Goal: Task Accomplishment & Management: Complete application form

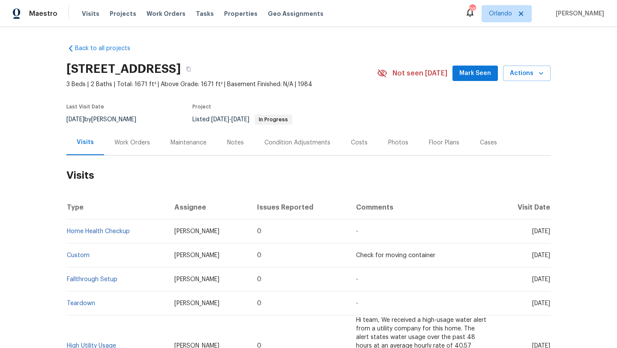
click at [135, 144] on div "Work Orders" at bounding box center [132, 143] width 36 height 9
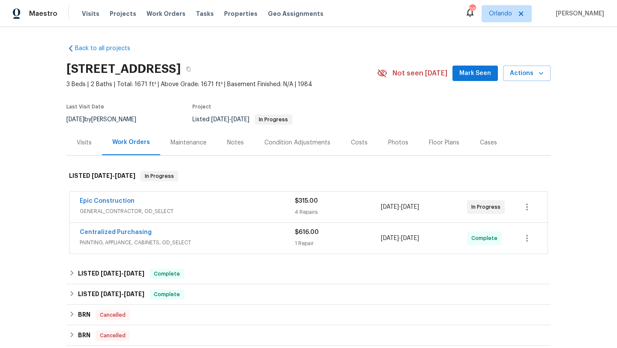
click at [223, 200] on div "Epic Construction" at bounding box center [187, 202] width 215 height 10
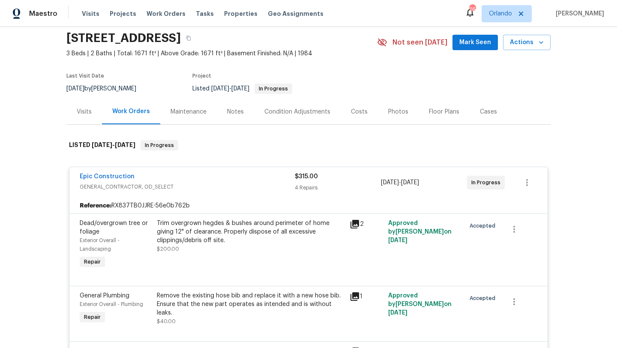
scroll to position [32, 0]
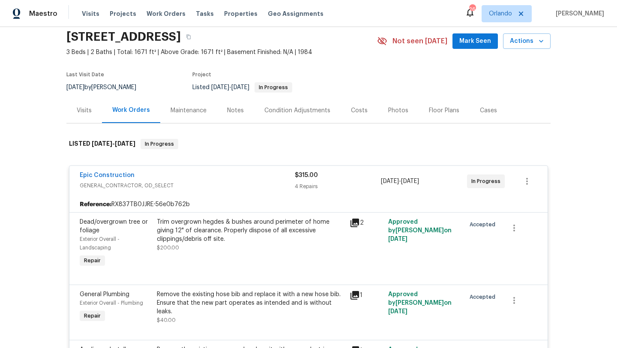
click at [97, 108] on div "Visits" at bounding box center [84, 110] width 36 height 25
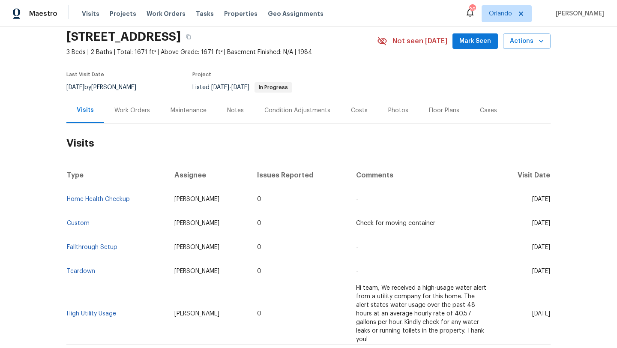
click at [129, 102] on div "Work Orders" at bounding box center [132, 110] width 56 height 25
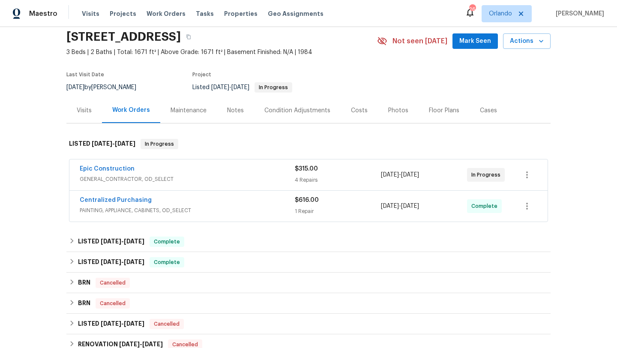
click at [109, 86] on div "[DATE] by [PERSON_NAME]" at bounding box center [106, 87] width 80 height 10
click at [109, 86] on div "9/3/2025 by Todd Jorgenson" at bounding box center [106, 87] width 80 height 10
copy div "9/3/2025 by Todd Jorgenson"
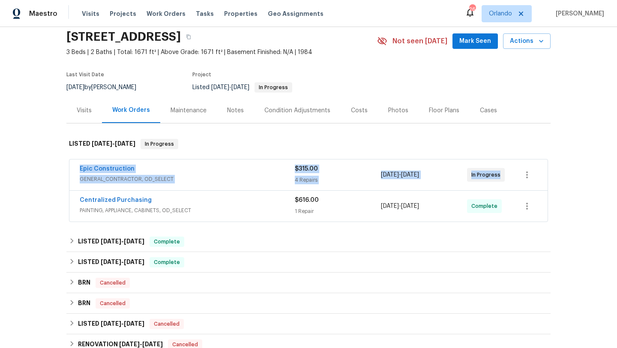
drag, startPoint x: 72, startPoint y: 169, endPoint x: 501, endPoint y: 174, distance: 429.3
click at [501, 174] on div "Epic Construction GENERAL_CONTRACTOR, OD_SELECT $315.00 4 Repairs 8/29/2025 - 9…" at bounding box center [308, 175] width 479 height 31
copy div "Epic Construction GENERAL_CONTRACTOR, OD_SELECT $315.00 4 Repairs 8/29/2025 - 9…"
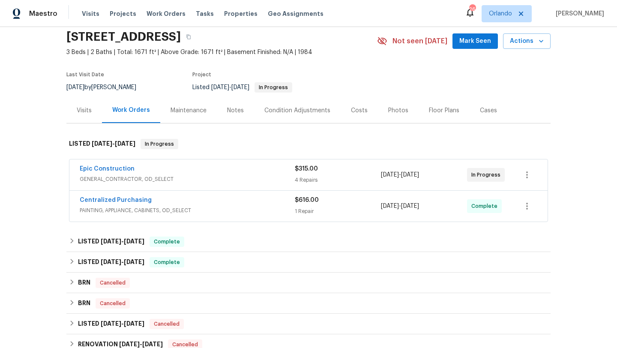
click at [493, 102] on div "Cases" at bounding box center [489, 110] width 38 height 25
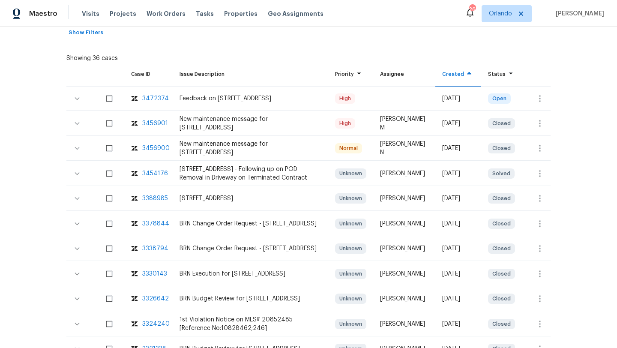
scroll to position [169, 0]
click at [537, 101] on icon "button" at bounding box center [540, 99] width 10 height 10
click at [537, 102] on li "Create a visit" at bounding box center [567, 99] width 89 height 14
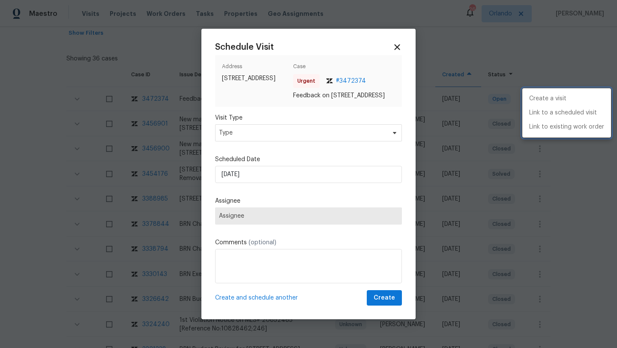
click at [240, 138] on div at bounding box center [308, 174] width 617 height 348
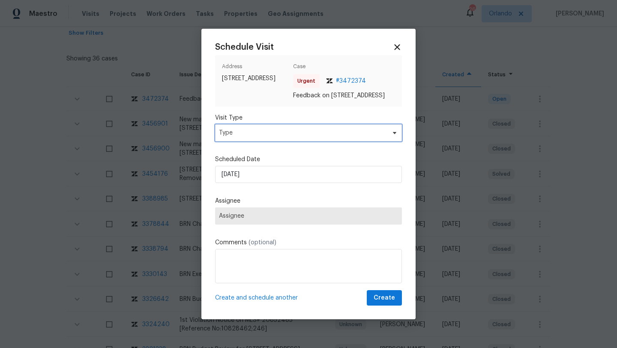
click at [228, 136] on span "Type" at bounding box center [302, 133] width 167 height 9
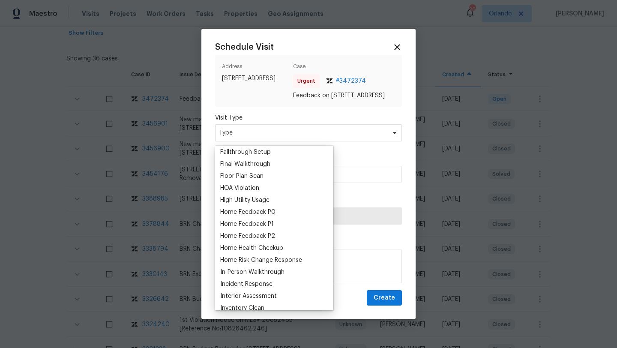
scroll to position [209, 0]
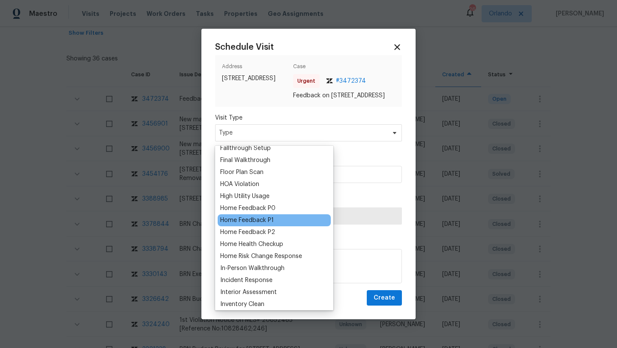
click at [259, 218] on div "Home Feedback P1" at bounding box center [247, 220] width 54 height 9
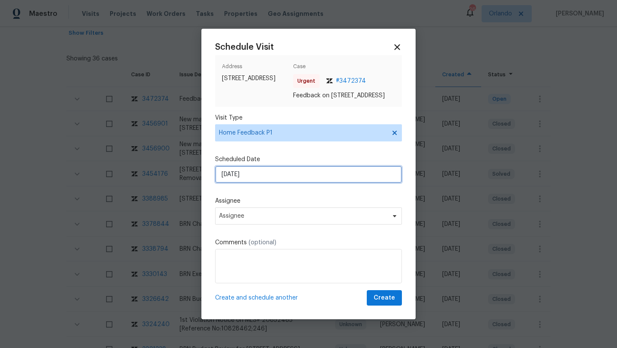
click at [235, 180] on input "08/09/2025" at bounding box center [308, 174] width 187 height 17
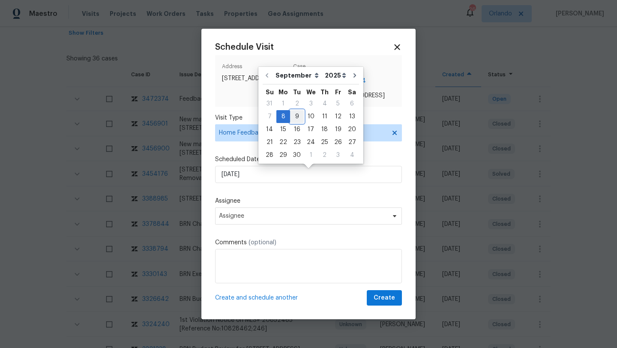
click at [296, 113] on div "9" at bounding box center [297, 117] width 14 height 12
type input "09/09/2025"
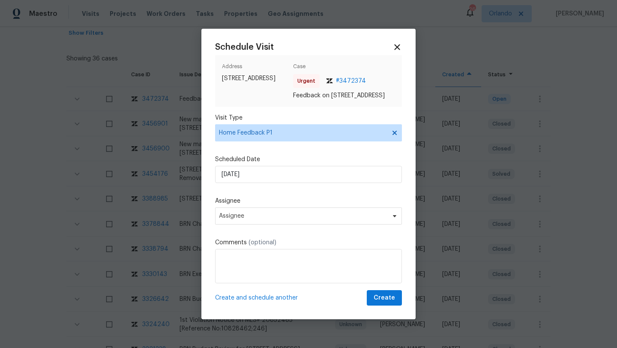
click at [250, 210] on div "Assignee Assignee" at bounding box center [308, 211] width 187 height 28
click at [250, 215] on span "Assignee" at bounding box center [308, 216] width 187 height 17
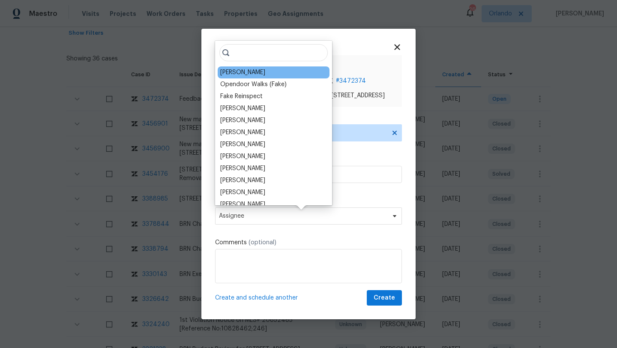
click at [270, 69] on div "Todd Jorgenson" at bounding box center [274, 72] width 112 height 12
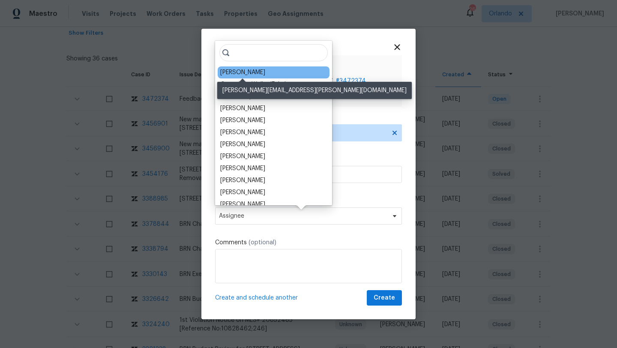
click at [235, 75] on div "Todd Jorgenson" at bounding box center [242, 72] width 45 height 9
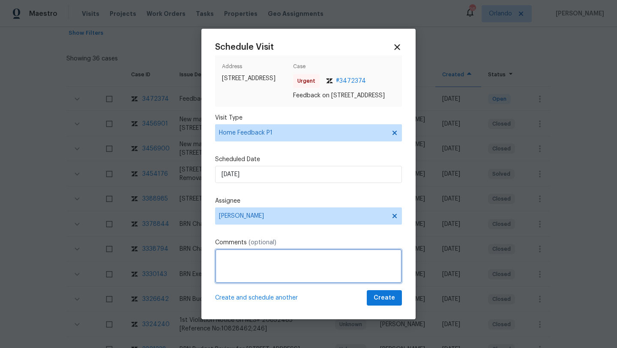
click at [235, 268] on textarea at bounding box center [308, 266] width 187 height 34
paste textarea "Garage ceiling bowing , kit cabinet door falls into pieces when opened. Cabinet…"
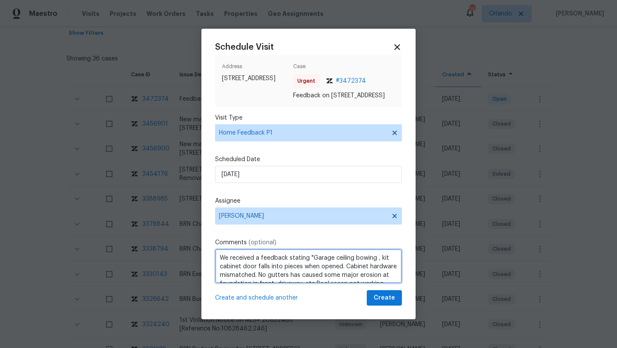
scroll to position [12, 0]
type textarea "We received a feedback stating "Garage ceiling bowing , kit cabinet door falls …"
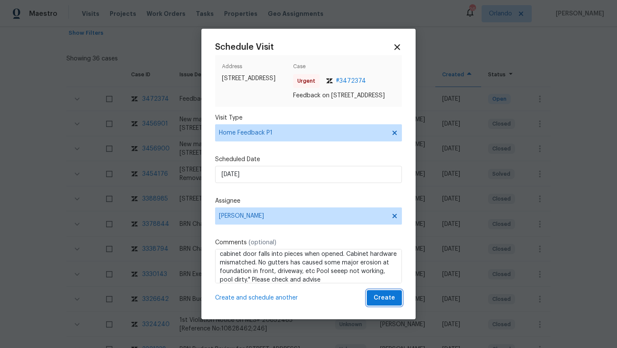
click at [385, 304] on span "Create" at bounding box center [384, 298] width 21 height 11
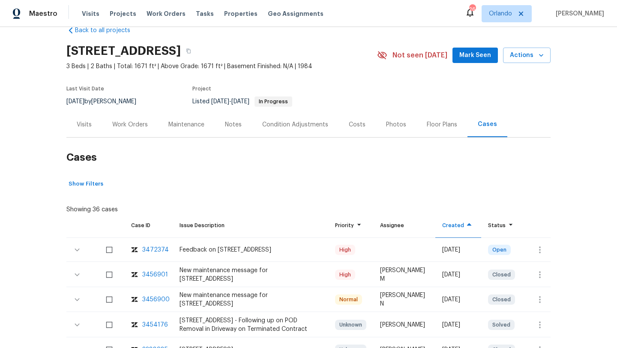
scroll to position [0, 0]
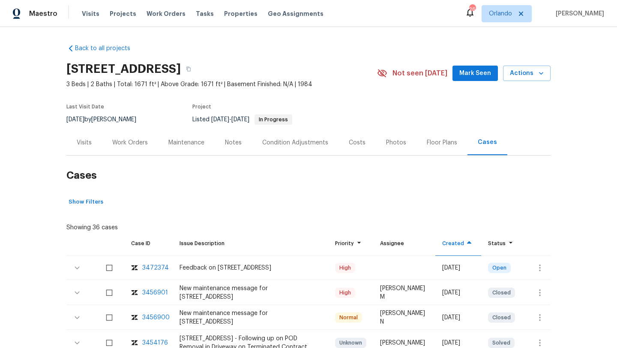
click at [75, 144] on div "Visits" at bounding box center [84, 142] width 36 height 25
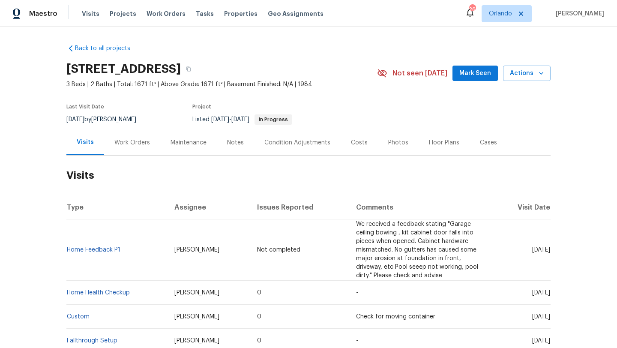
click at [126, 246] on td "Home Feedback P1" at bounding box center [116, 250] width 101 height 61
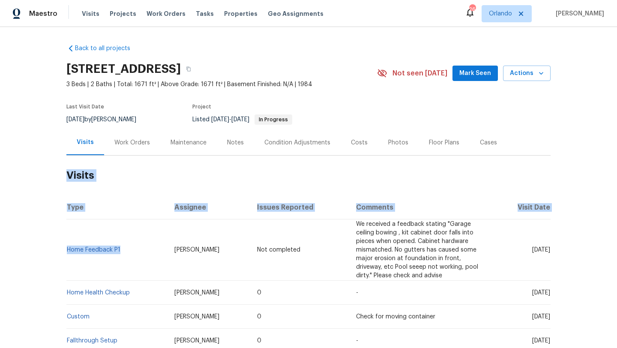
drag, startPoint x: 136, startPoint y: 253, endPoint x: 64, endPoint y: 252, distance: 72.0
click at [64, 252] on div "Back to all projects 5715 Sage Bloom Dr, Arlington, TX 76017 3 Beds | 2 Baths |…" at bounding box center [308, 187] width 617 height 321
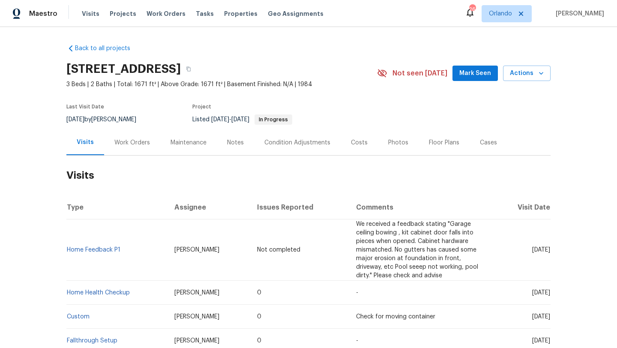
click at [69, 260] on td "Home Feedback P1" at bounding box center [116, 250] width 101 height 61
drag, startPoint x: 136, startPoint y: 253, endPoint x: 68, endPoint y: 251, distance: 67.3
click at [68, 252] on td "Home Feedback P1" at bounding box center [116, 250] width 101 height 61
copy link "Home Feedback P1"
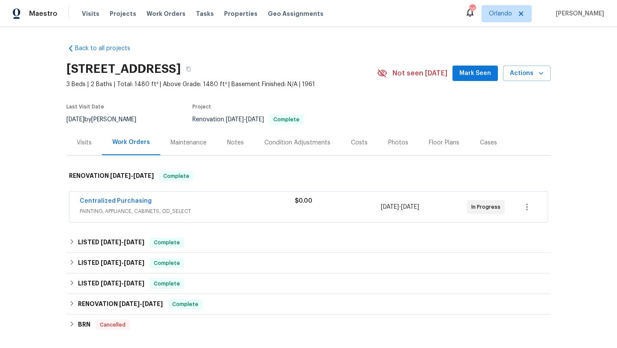
click at [236, 195] on div "Centralized Purchasing PAINTING, APPLIANCE, CABINETS, OD_SELECT $0.00 3/13/2025…" at bounding box center [308, 207] width 479 height 31
click at [200, 216] on div "Centralized Purchasing PAINTING, APPLIANCE, CABINETS, OD_SELECT" at bounding box center [187, 207] width 215 height 21
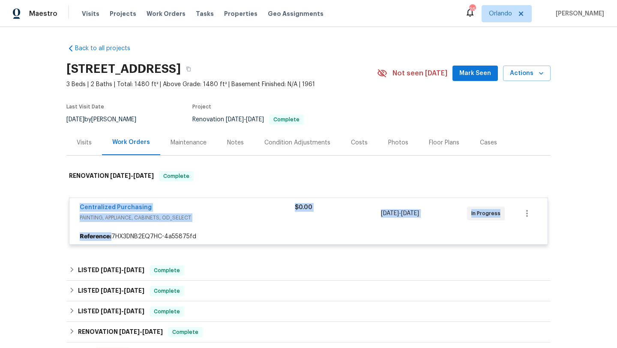
drag, startPoint x: 76, startPoint y: 205, endPoint x: 532, endPoint y: 234, distance: 456.3
click at [533, 235] on div "Centralized Purchasing PAINTING, APPLIANCE, CABINETS, OD_SELECT $0.00 3/13/2025…" at bounding box center [308, 221] width 479 height 47
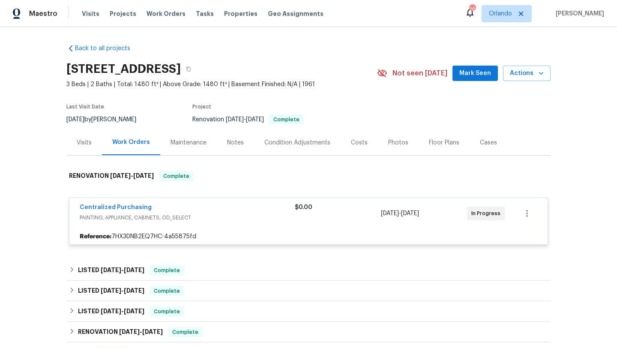
click at [36, 196] on div "Back to all projects 901 W 16th St, Tempe, AZ 85281 3 Beds | 2 Baths | Total: 1…" at bounding box center [308, 187] width 617 height 321
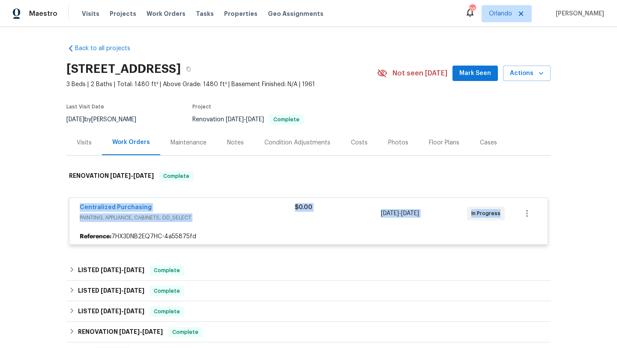
drag, startPoint x: 76, startPoint y: 206, endPoint x: 522, endPoint y: 218, distance: 446.1
click at [524, 218] on div "Centralized Purchasing PAINTING, APPLIANCE, CABINETS, OD_SELECT $0.00 3/13/2025…" at bounding box center [308, 213] width 479 height 31
copy div "Centralized Purchasing PAINTING, APPLIANCE, CABINETS, OD_SELECT $0.00 3/13/2025…"
click at [110, 114] on div "Last Visit Date" at bounding box center [106, 109] width 80 height 10
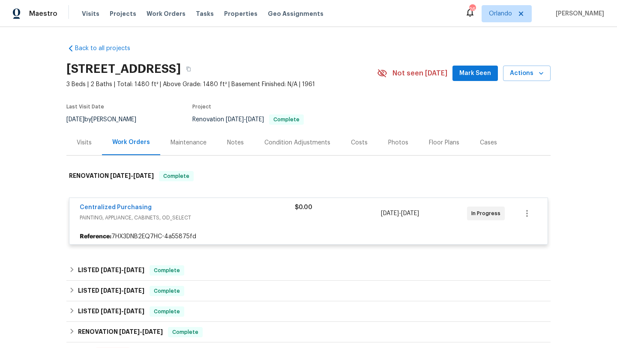
click at [110, 114] on div "Last Visit Date" at bounding box center [106, 109] width 80 height 10
click at [110, 120] on div "8/28/2025 by Brian Borntrager" at bounding box center [106, 119] width 80 height 10
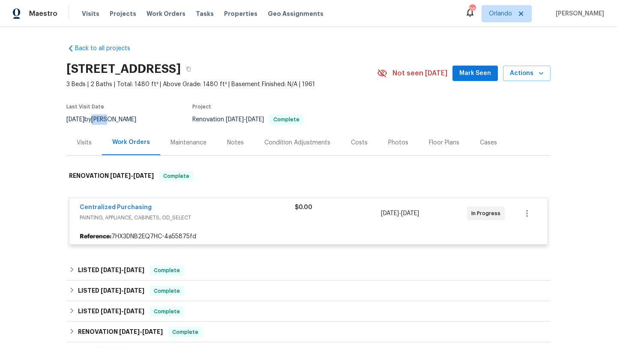
click at [110, 120] on div "8/28/2025 by Brian Borntrager" at bounding box center [106, 119] width 80 height 10
copy div "8/28/2025 by Brian Borntrager"
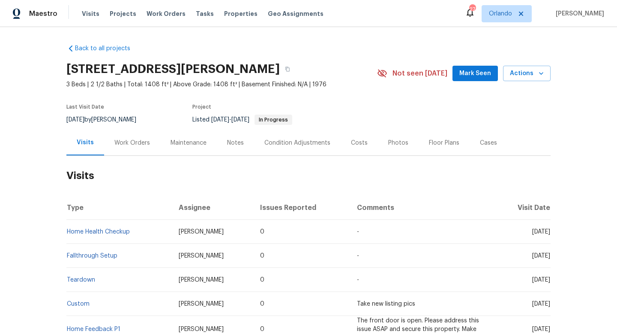
click at [202, 194] on h2 "Visits" at bounding box center [308, 176] width 485 height 40
click at [118, 143] on div "Work Orders" at bounding box center [132, 143] width 36 height 9
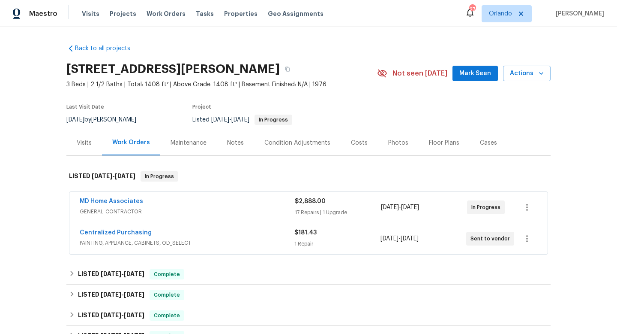
click at [210, 199] on div "MD Home Associates" at bounding box center [187, 202] width 215 height 10
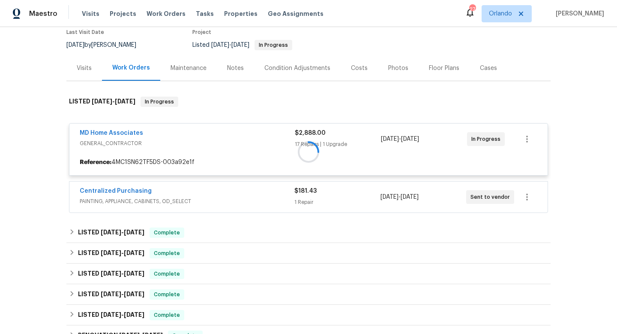
scroll to position [80, 0]
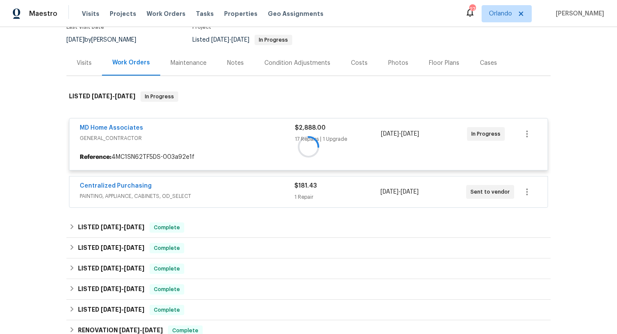
click at [226, 193] on div at bounding box center [308, 146] width 485 height 127
click at [39, 187] on div "Back to all projects 1052 Longfellow Cir, Sarasota, FL 34243 3 Beds | 2 1/2 Bat…" at bounding box center [308, 180] width 617 height 307
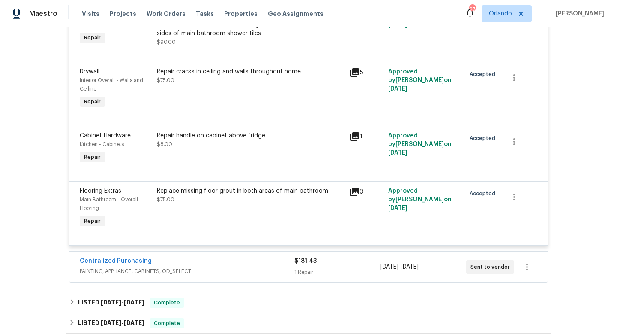
scroll to position [1188, 0]
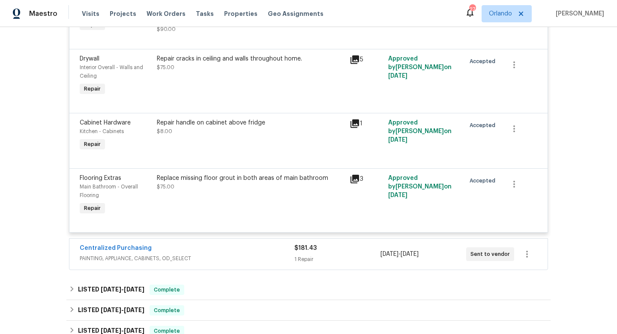
click at [239, 249] on div "Centralized Purchasing" at bounding box center [187, 249] width 215 height 10
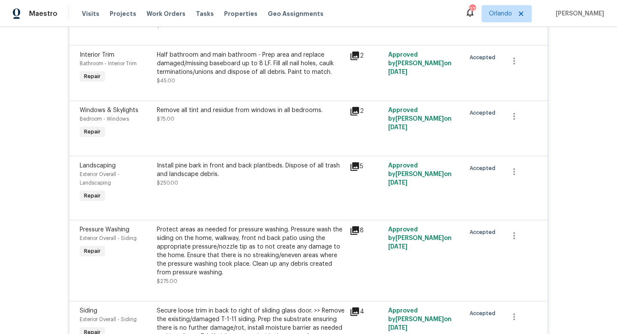
scroll to position [0, 0]
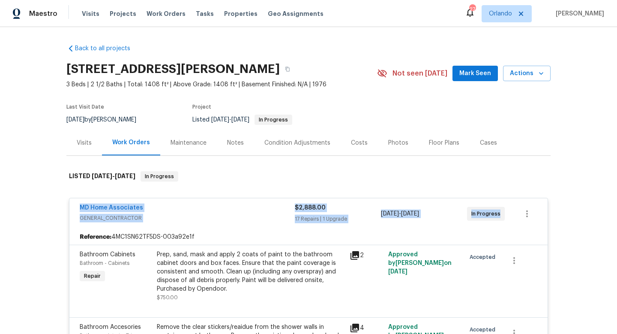
drag, startPoint x: 73, startPoint y: 204, endPoint x: 510, endPoint y: 214, distance: 436.6
click at [510, 214] on div "MD Home Associates GENERAL_CONTRACTOR $2,888.00 17 Repairs | 1 Upgrade 9/5/2025…" at bounding box center [308, 213] width 479 height 31
copy div "MD Home Associates GENERAL_CONTRACTOR $2,888.00 17 Repairs | 1 Upgrade 9/5/2025…"
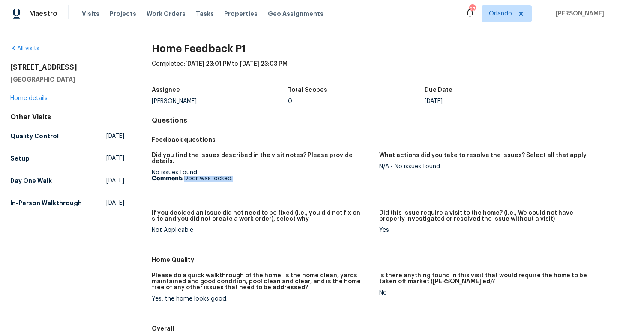
drag, startPoint x: 239, startPoint y: 173, endPoint x: 185, endPoint y: 173, distance: 54.0
click at [185, 175] on p "Comment: Door was locked." at bounding box center [262, 178] width 221 height 6
copy p "Door was locked."
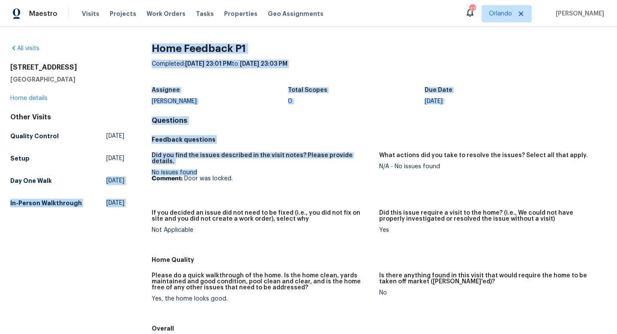
drag, startPoint x: 200, startPoint y: 167, endPoint x: 137, endPoint y: 166, distance: 63.5
click at [137, 166] on div "All visits 4007 Southpoint Landing Way Durham, NC 27707 Home details Other Visi…" at bounding box center [308, 263] width 597 height 439
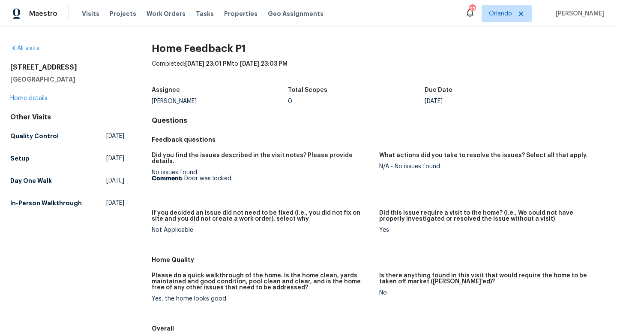
click at [137, 166] on div "All visits 4007 Southpoint Landing Way Durham, NC 27707 Home details Other Visi…" at bounding box center [308, 263] width 597 height 439
click at [159, 169] on div "No issues found Comment: Door was locked." at bounding box center [262, 175] width 221 height 12
copy div "No issues found"
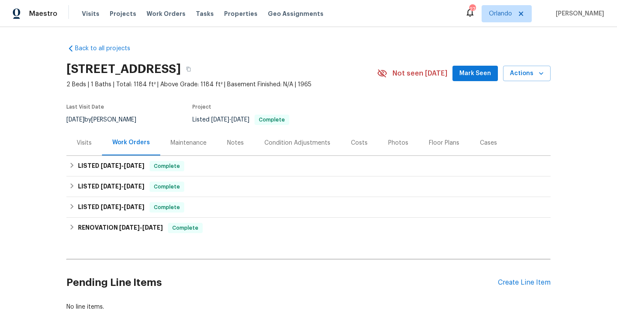
click at [475, 141] on div "Cases" at bounding box center [489, 142] width 38 height 25
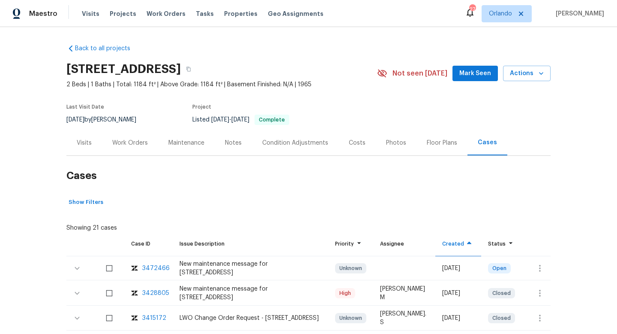
scroll to position [114, 0]
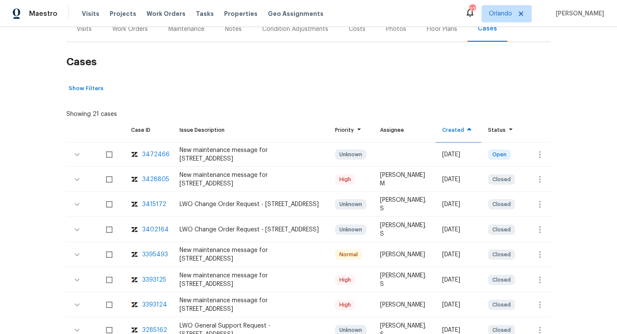
click at [147, 180] on div "3428805" at bounding box center [155, 179] width 27 height 9
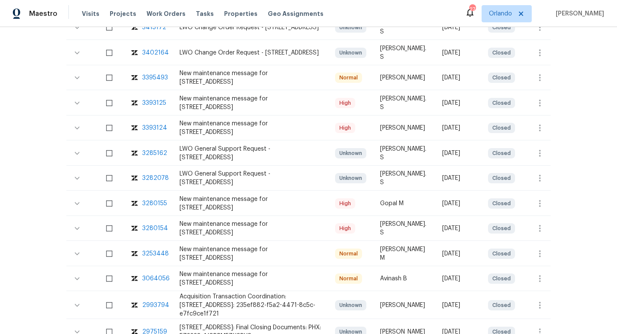
scroll to position [0, 0]
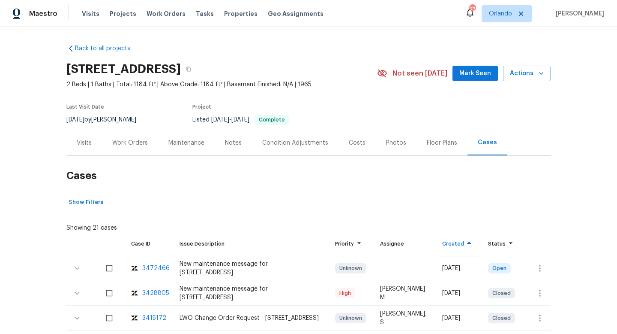
click at [104, 115] on div "[DATE] by [PERSON_NAME]" at bounding box center [106, 119] width 80 height 10
copy div "[DATE] by [PERSON_NAME]"
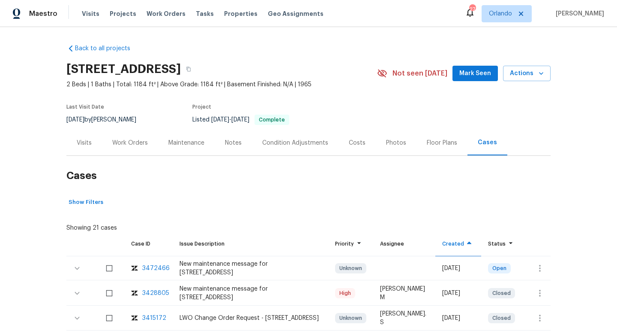
click at [119, 142] on div "Work Orders" at bounding box center [130, 143] width 36 height 9
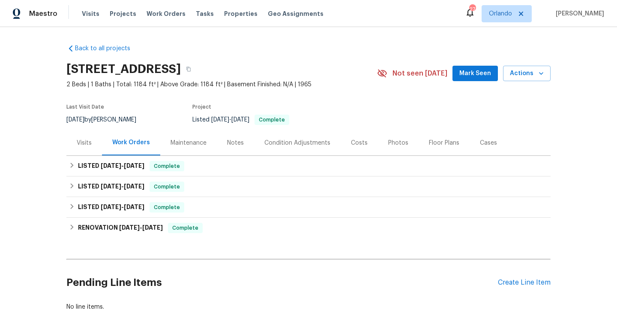
scroll to position [18, 0]
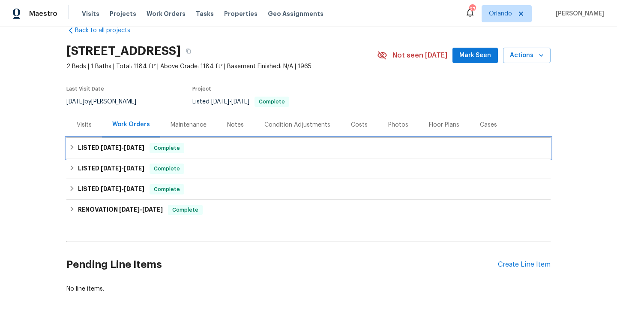
click at [124, 150] on span "[DATE]" at bounding box center [134, 148] width 21 height 6
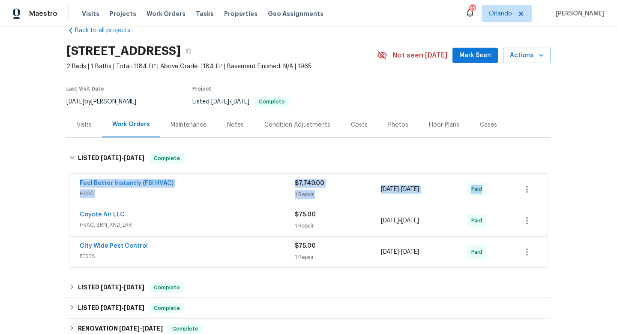
drag, startPoint x: 73, startPoint y: 179, endPoint x: 511, endPoint y: 183, distance: 437.4
click at [511, 184] on div "Feel Better Instantly (FBI HVAC) HVAC $7,749.00 1 Repair [DATE] - [DATE] Paid" at bounding box center [308, 189] width 479 height 31
copy div "Feel Better Instantly (FBI HVAC) HVAC $7,749.00 1 Repair [DATE] - [DATE]"
